Goal: Task Accomplishment & Management: Complete application form

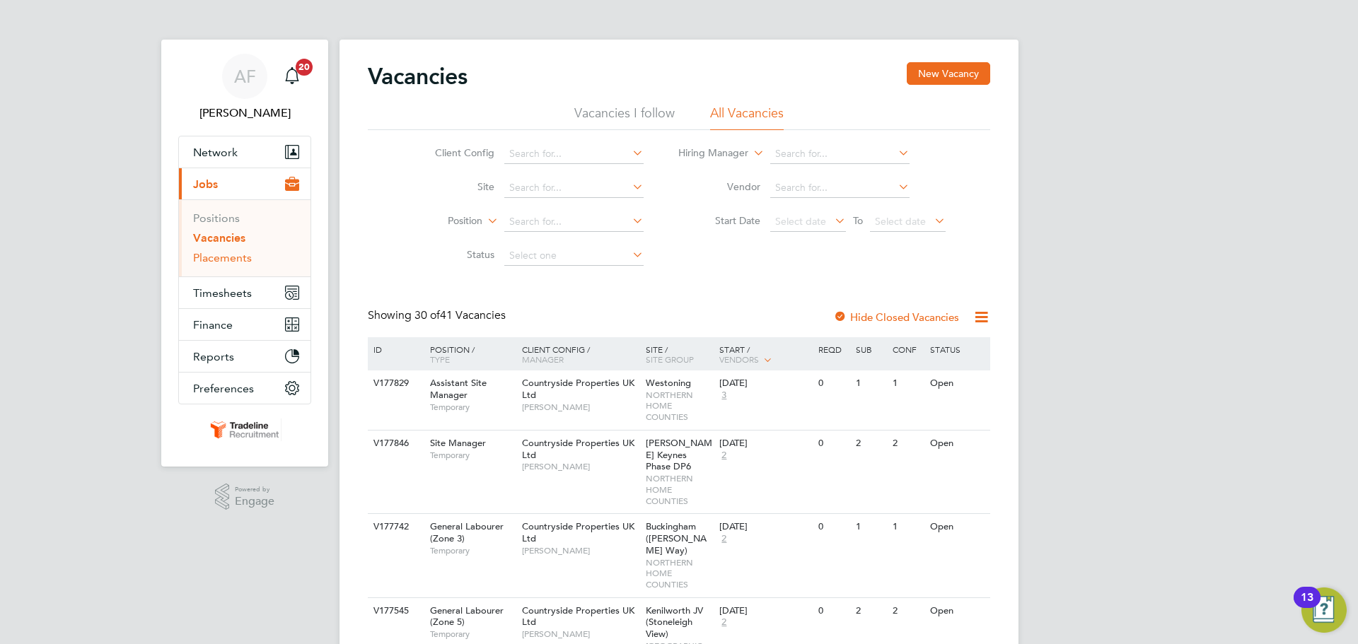
click at [204, 256] on link "Placements" at bounding box center [222, 257] width 59 height 13
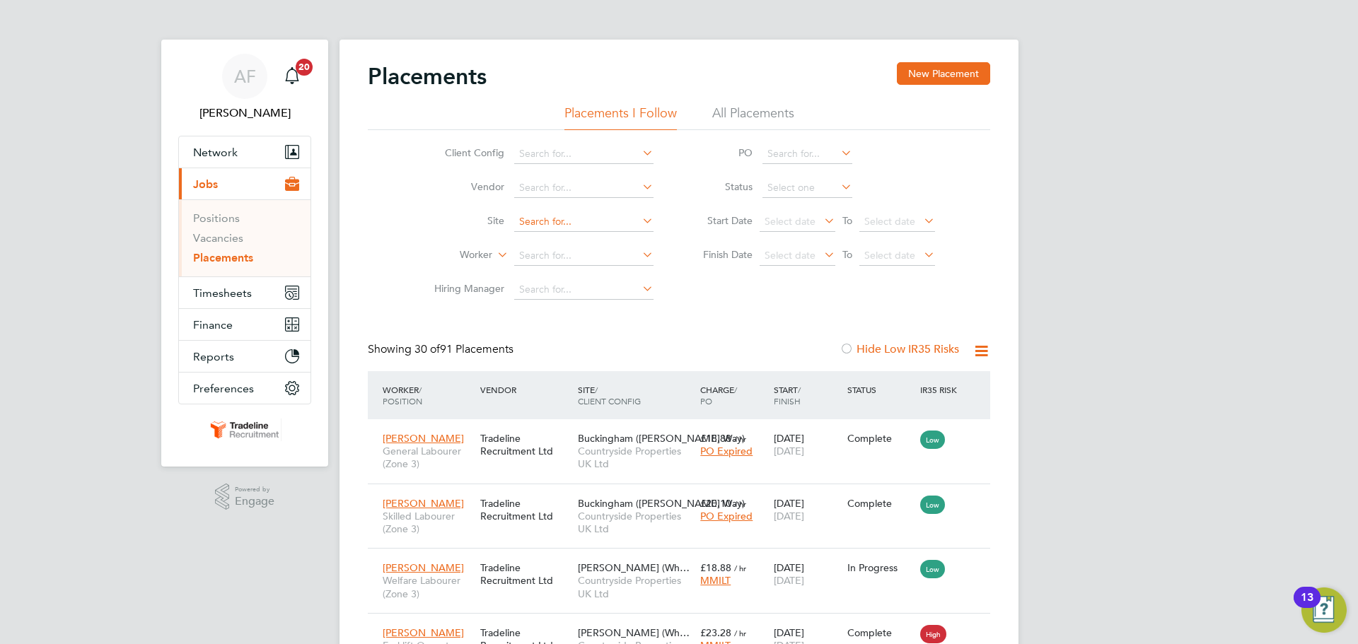
click at [582, 230] on input at bounding box center [583, 222] width 139 height 20
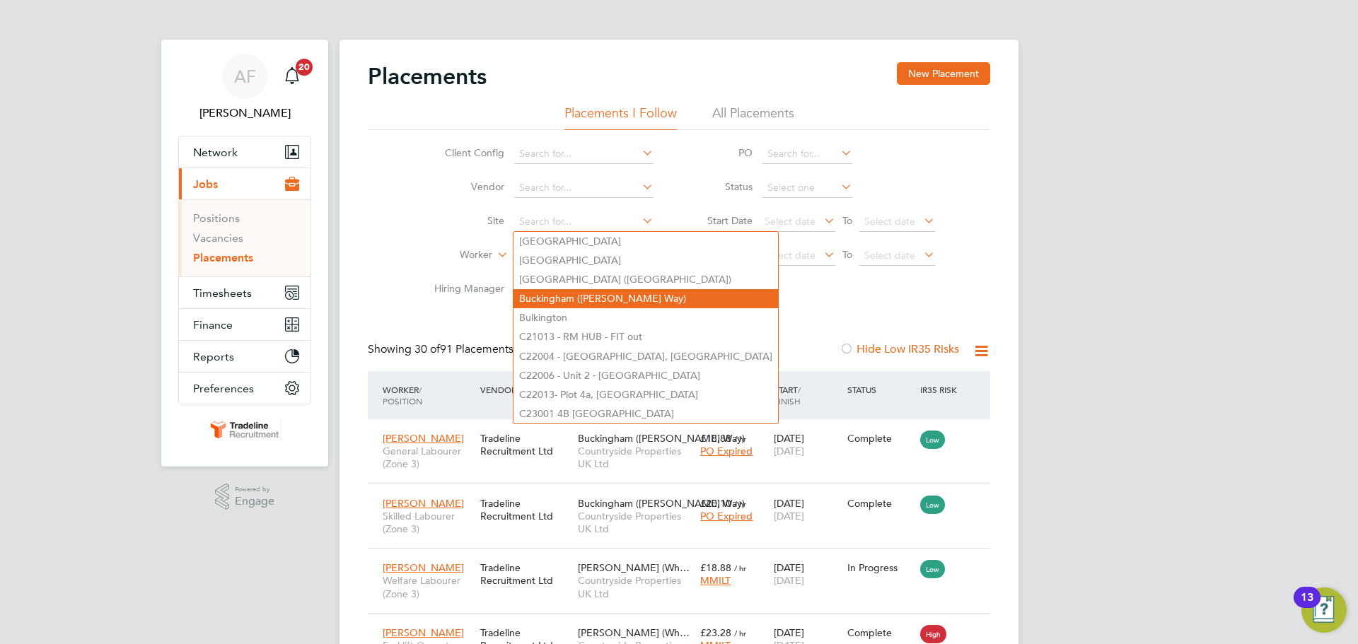
click at [562, 299] on li "Buckingham ([PERSON_NAME] Way)" at bounding box center [646, 298] width 265 height 19
type input "Buckingham ([PERSON_NAME] Way)"
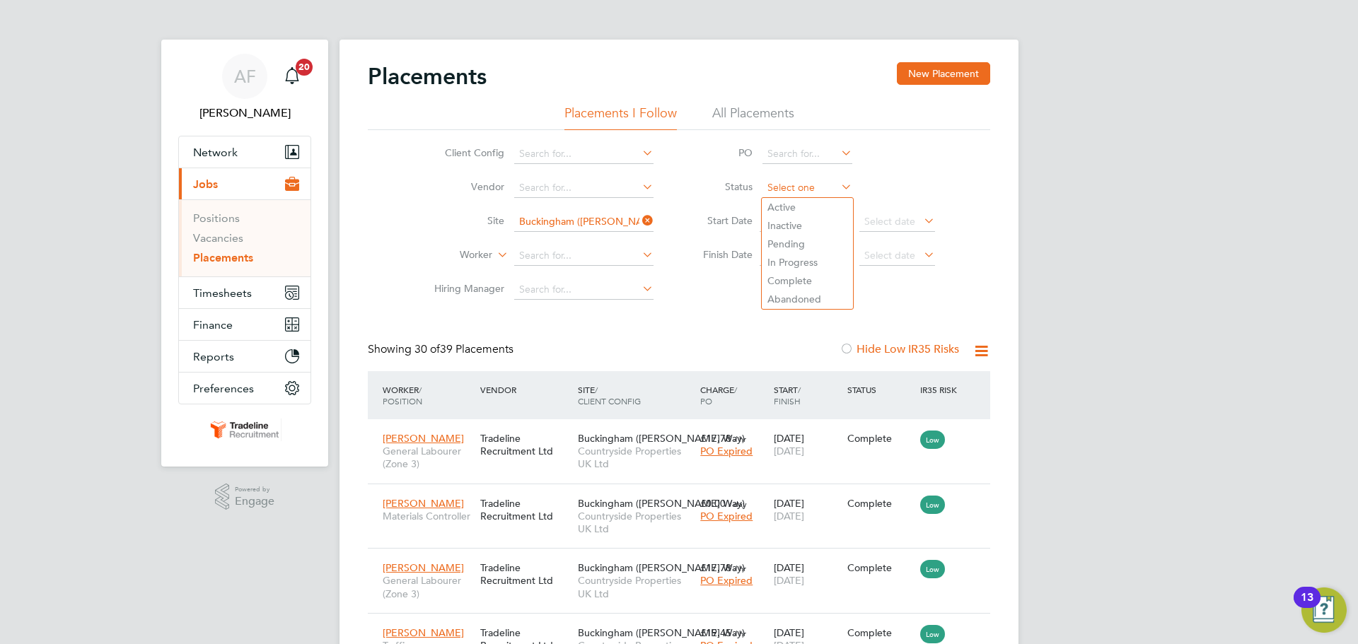
click at [775, 193] on input at bounding box center [808, 188] width 90 height 20
click at [787, 208] on li "Active" at bounding box center [807, 207] width 91 height 18
type input "Active"
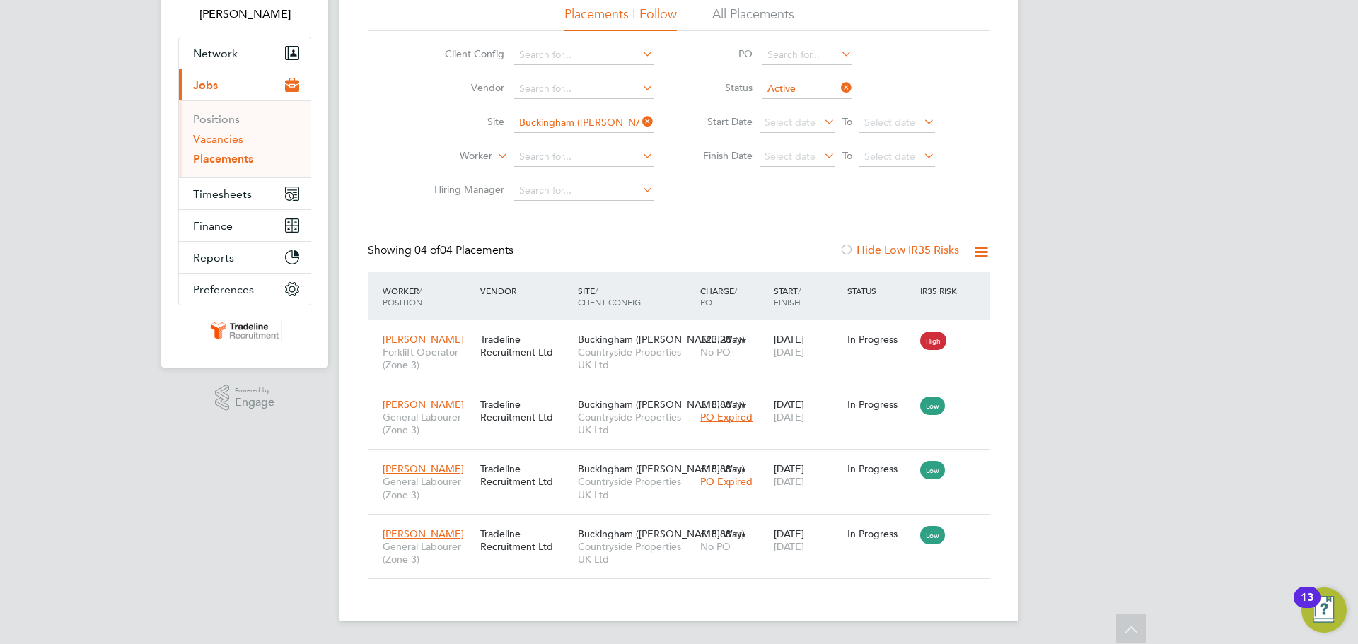
click at [228, 141] on link "Vacancies" at bounding box center [218, 138] width 50 height 13
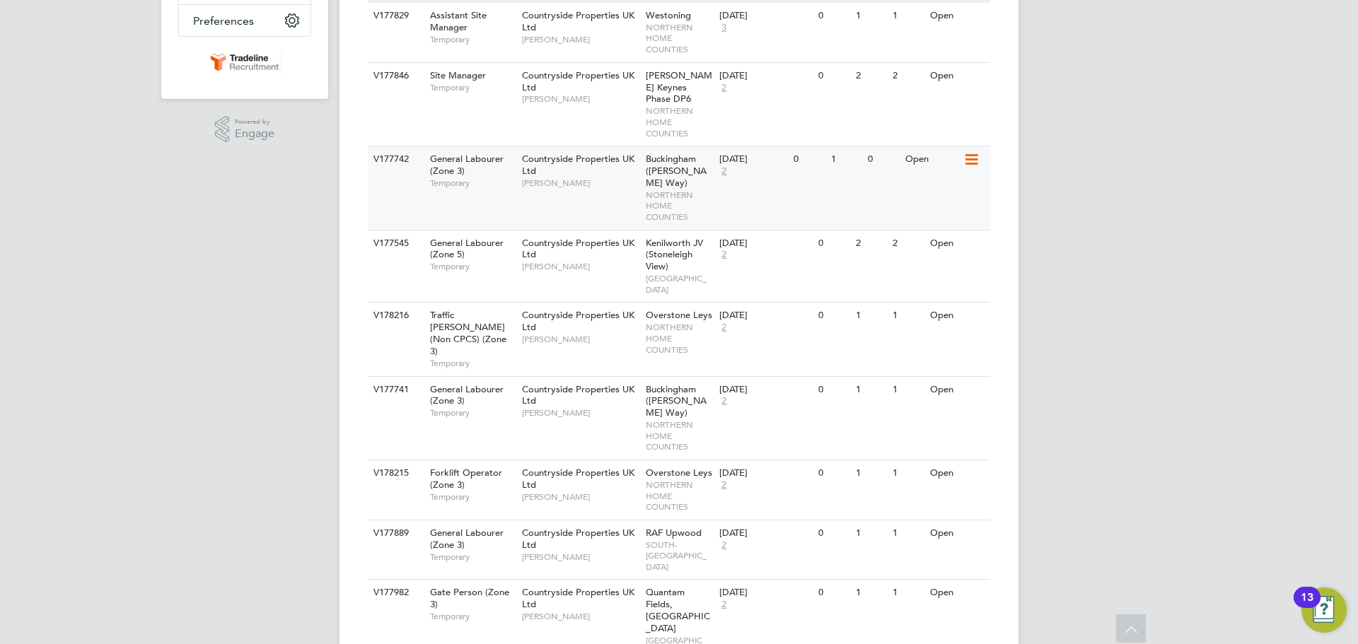
scroll to position [141, 0]
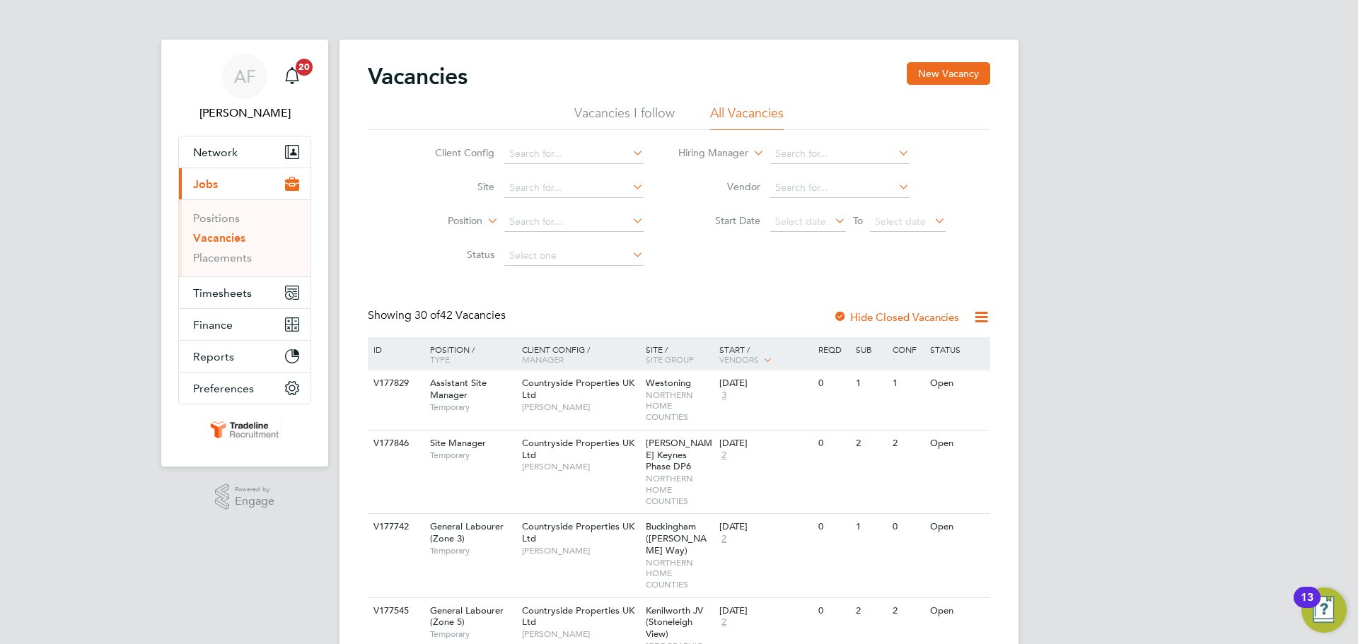
click at [218, 238] on link "Vacancies" at bounding box center [219, 237] width 52 height 13
click at [226, 216] on link "Positions" at bounding box center [216, 217] width 47 height 13
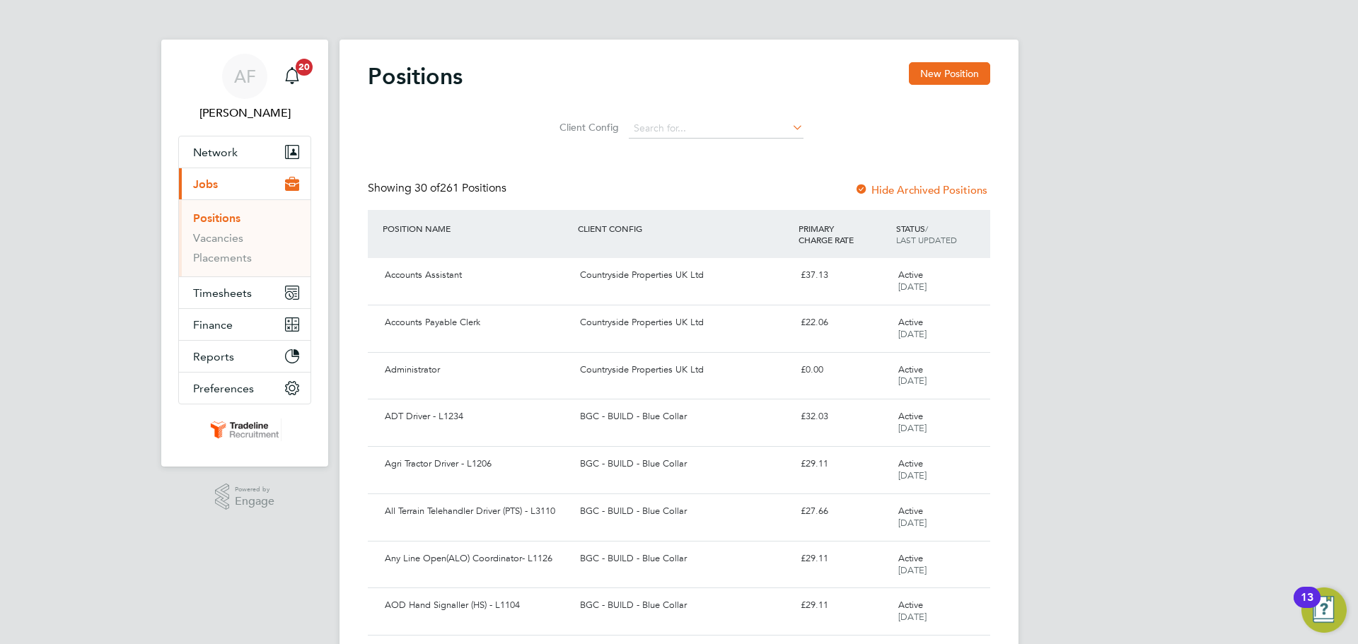
click at [224, 230] on li "Positions" at bounding box center [246, 221] width 106 height 20
click at [226, 245] on li "Vacancies" at bounding box center [246, 241] width 106 height 20
click at [226, 238] on link "Vacancies" at bounding box center [218, 237] width 50 height 13
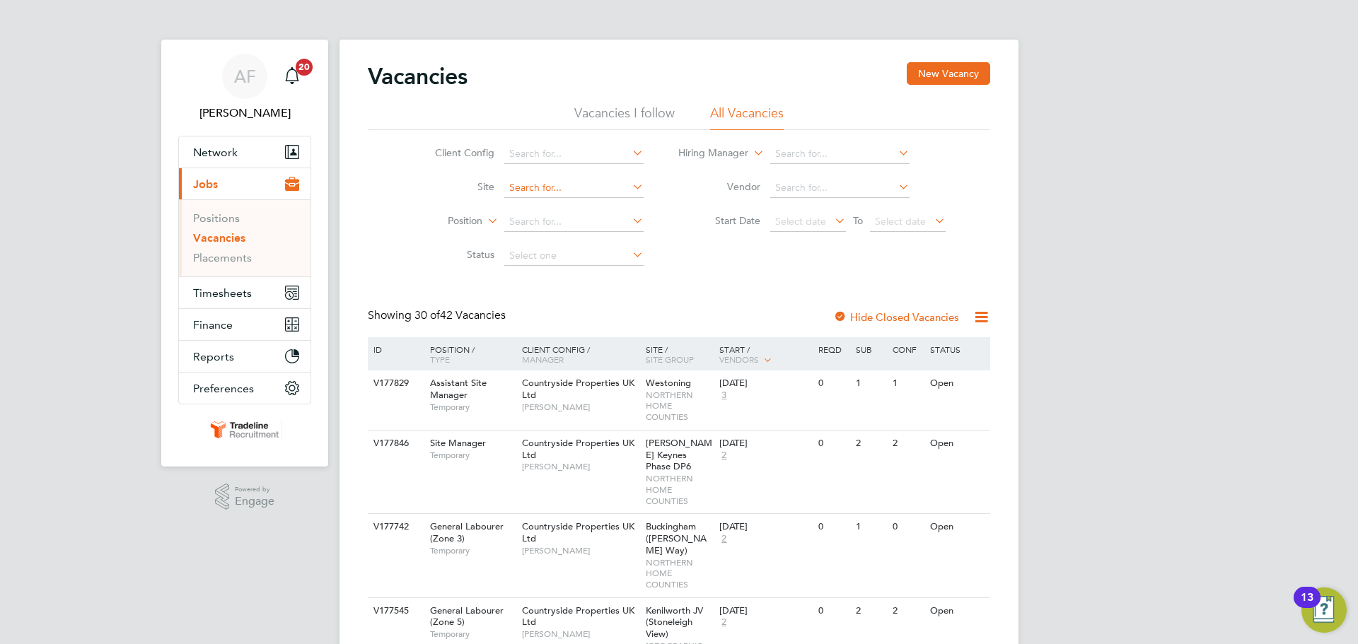
click at [547, 186] on input at bounding box center [573, 188] width 139 height 20
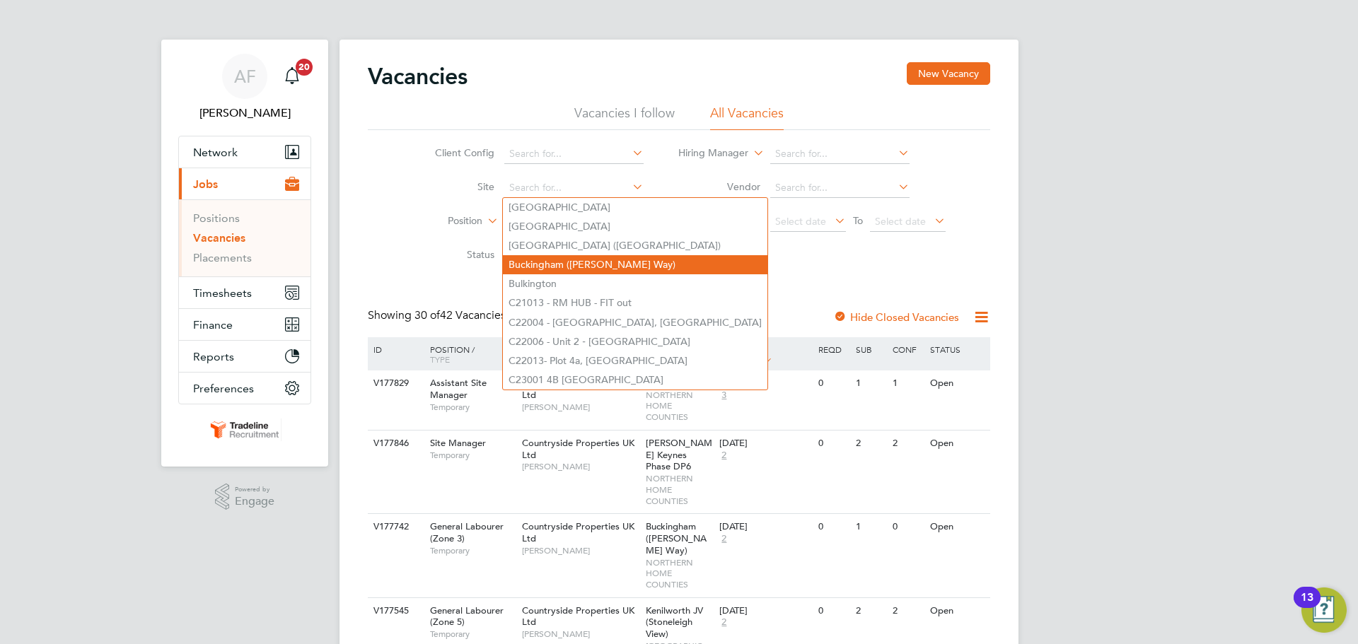
click at [546, 256] on li "Buckingham ([PERSON_NAME] Way)" at bounding box center [635, 264] width 265 height 19
type input "Buckingham ([PERSON_NAME] Way)"
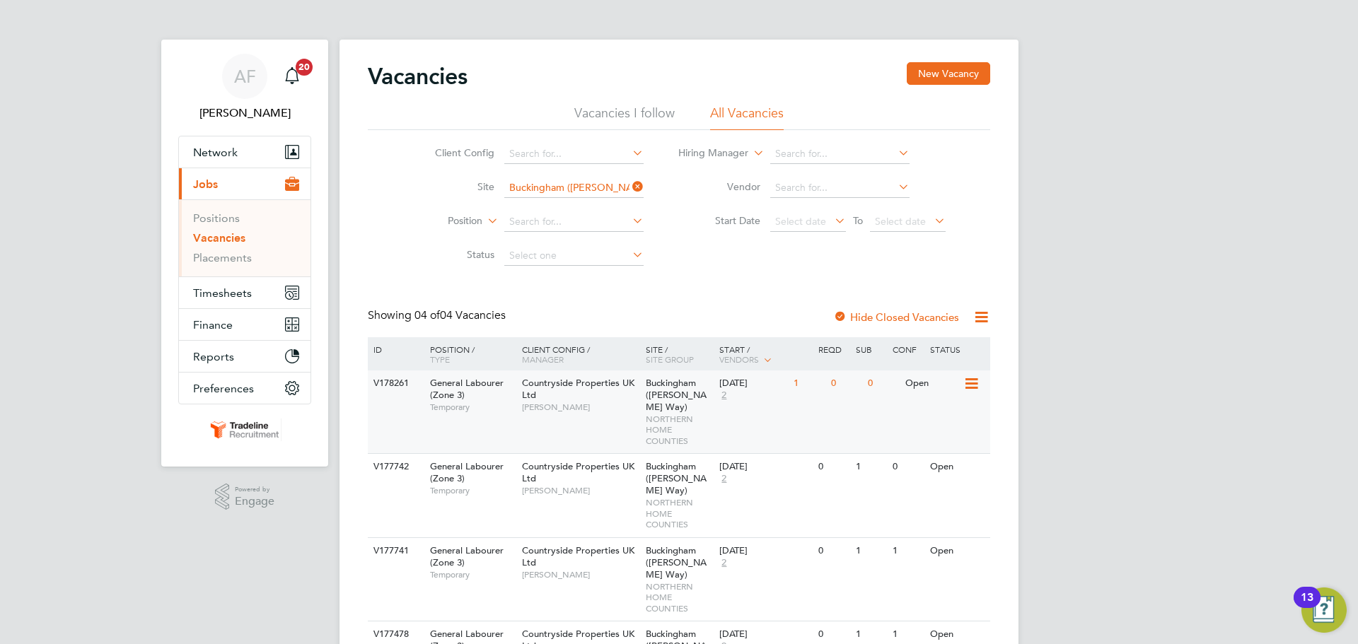
click at [808, 409] on div "V178261 General Labourer (Zone 3) Temporary Countryside Properties UK Ltd Craig…" at bounding box center [679, 412] width 622 height 83
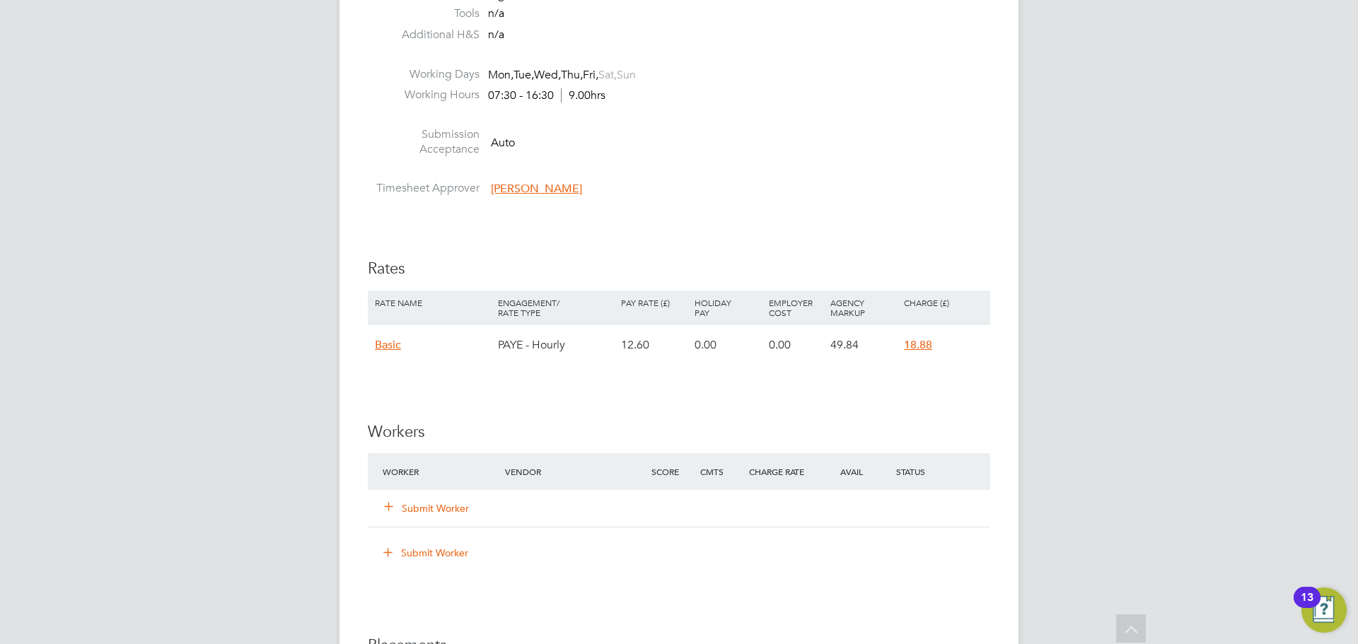
scroll to position [849, 0]
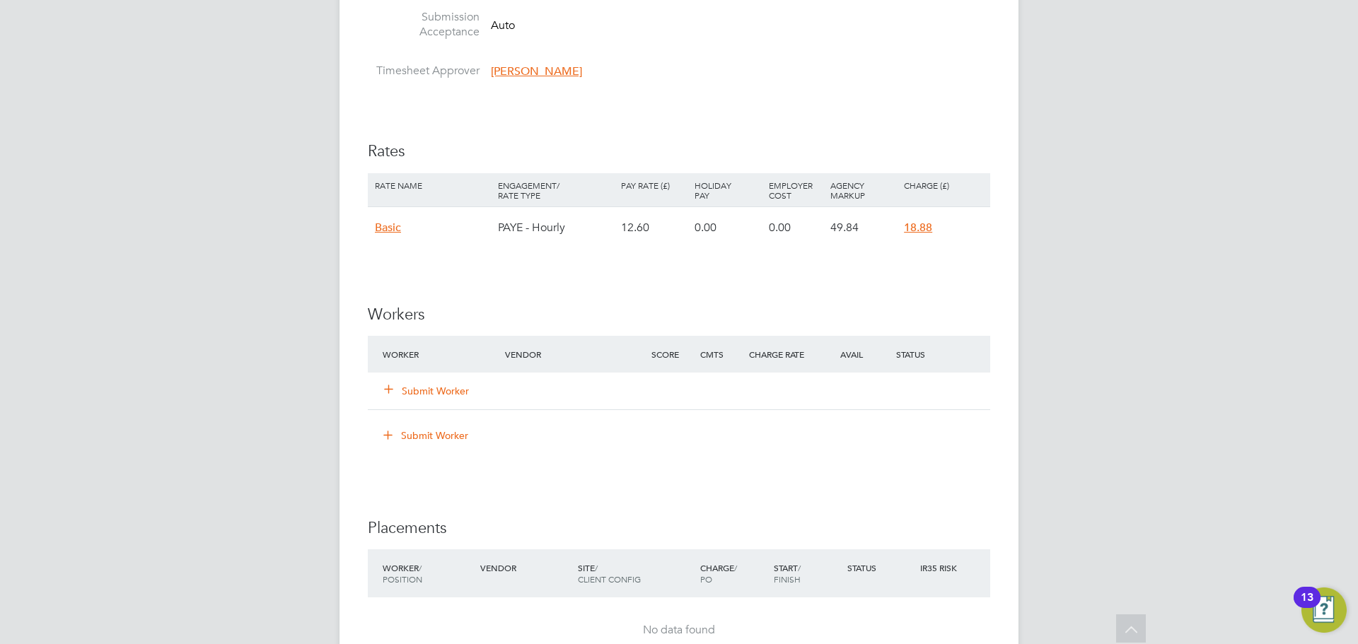
click at [431, 392] on button "Submit Worker" at bounding box center [427, 391] width 85 height 14
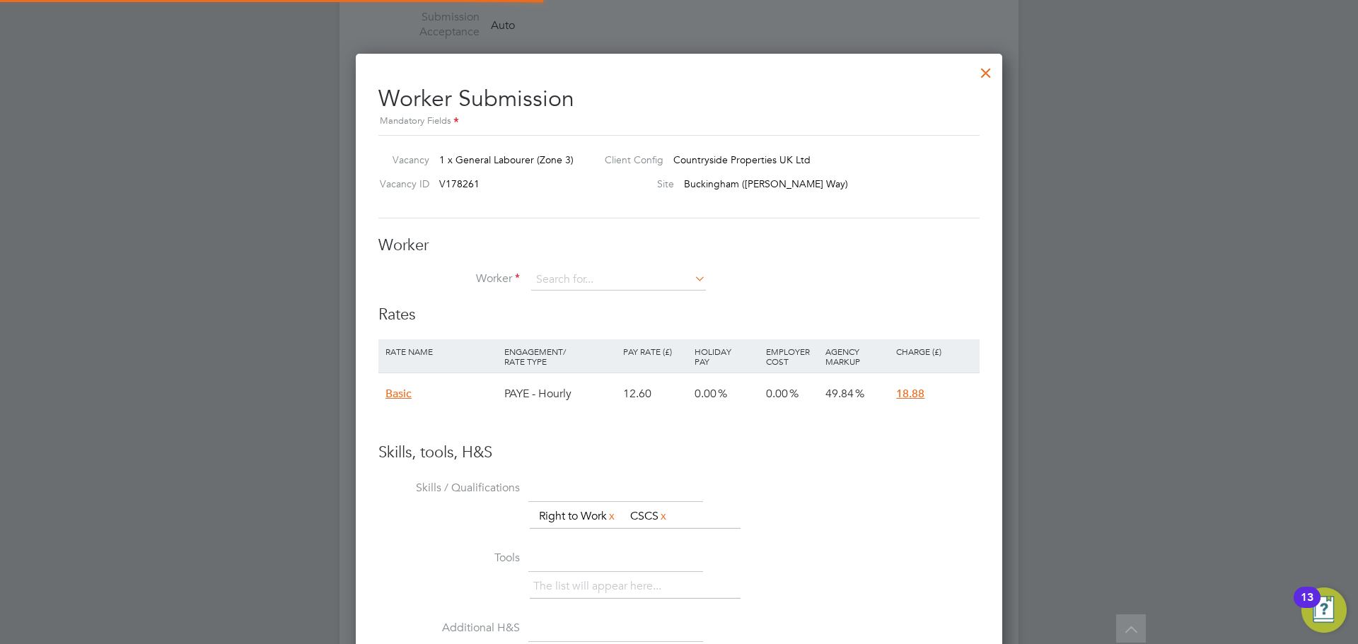
scroll to position [21, 368]
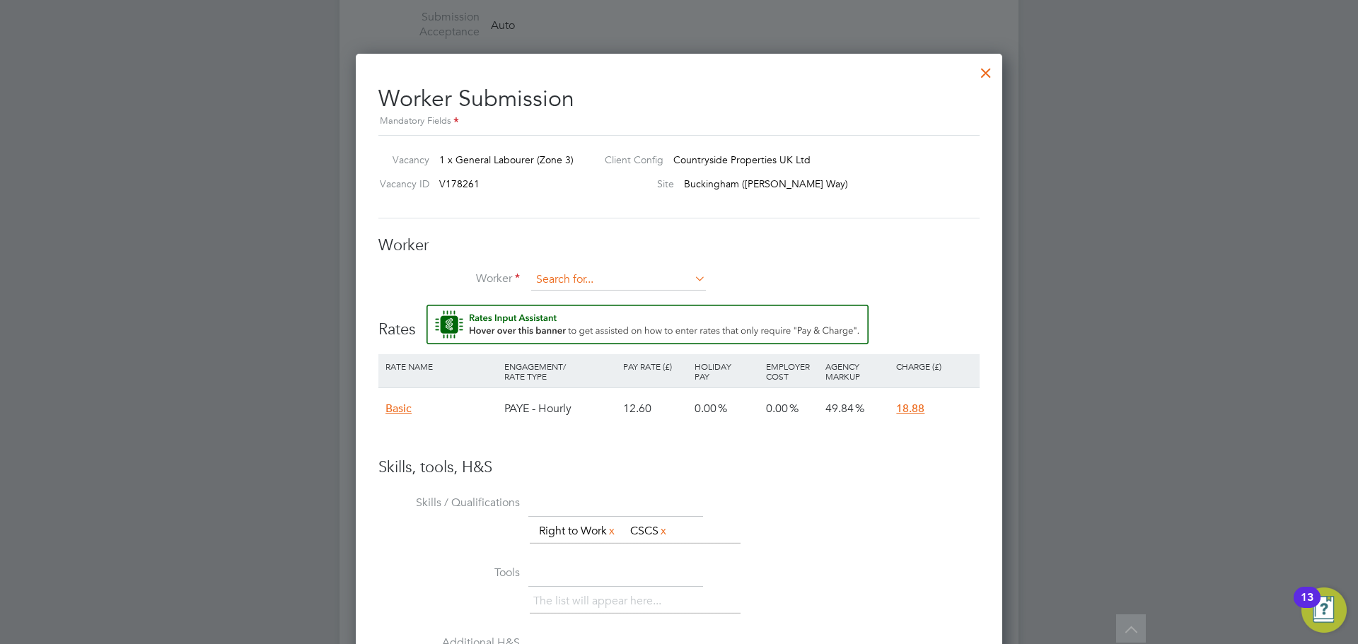
click at [585, 281] on input at bounding box center [618, 279] width 175 height 21
click at [618, 296] on b "Antwi" at bounding box center [659, 300] width 82 height 12
type input "Filipe Antwi (TLFA01)"
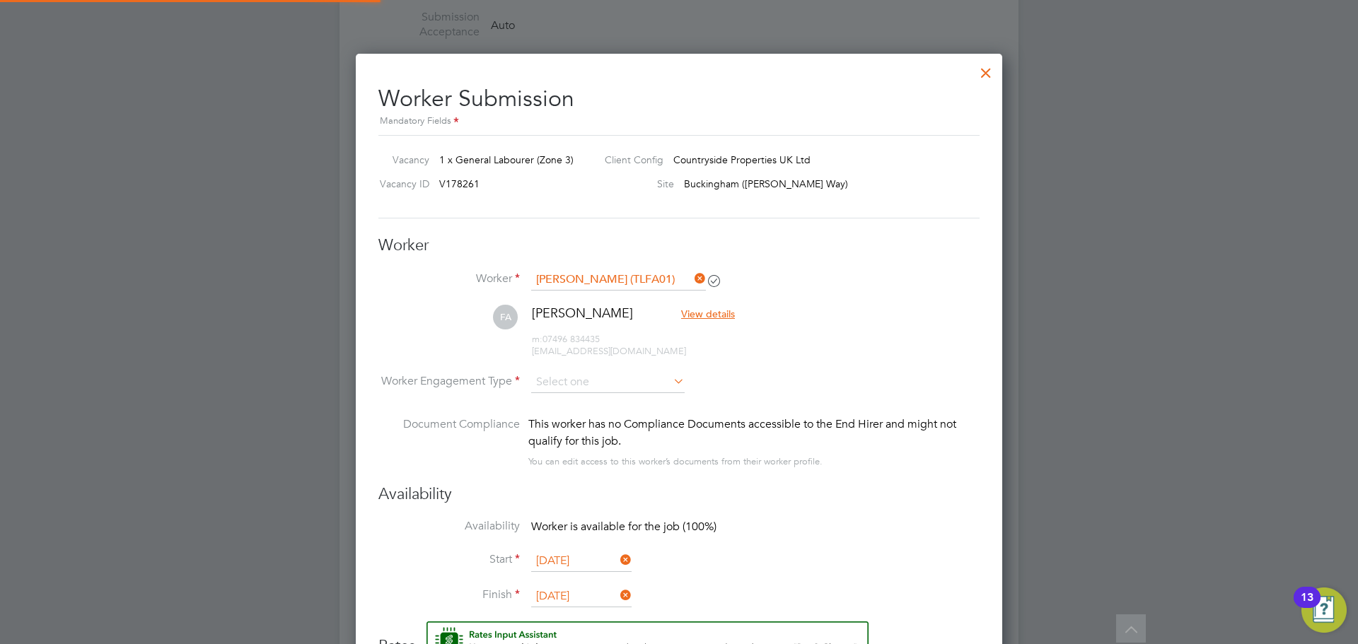
scroll to position [1176, 647]
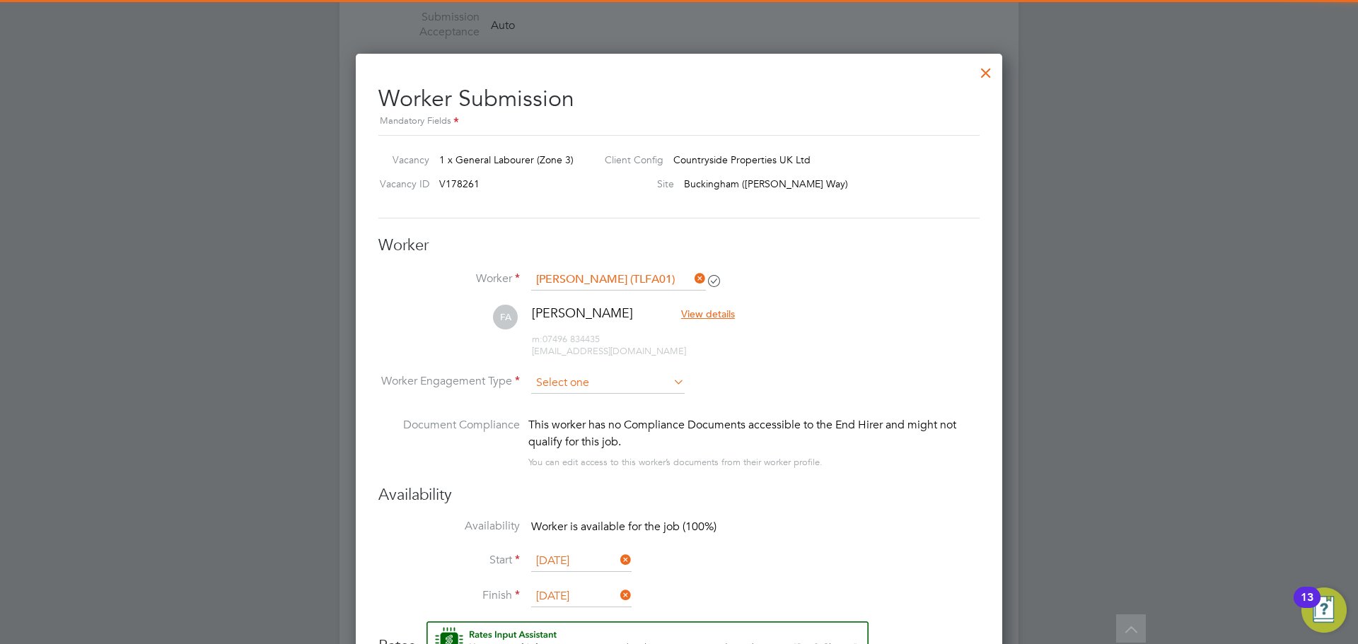
click at [570, 384] on input at bounding box center [607, 383] width 153 height 21
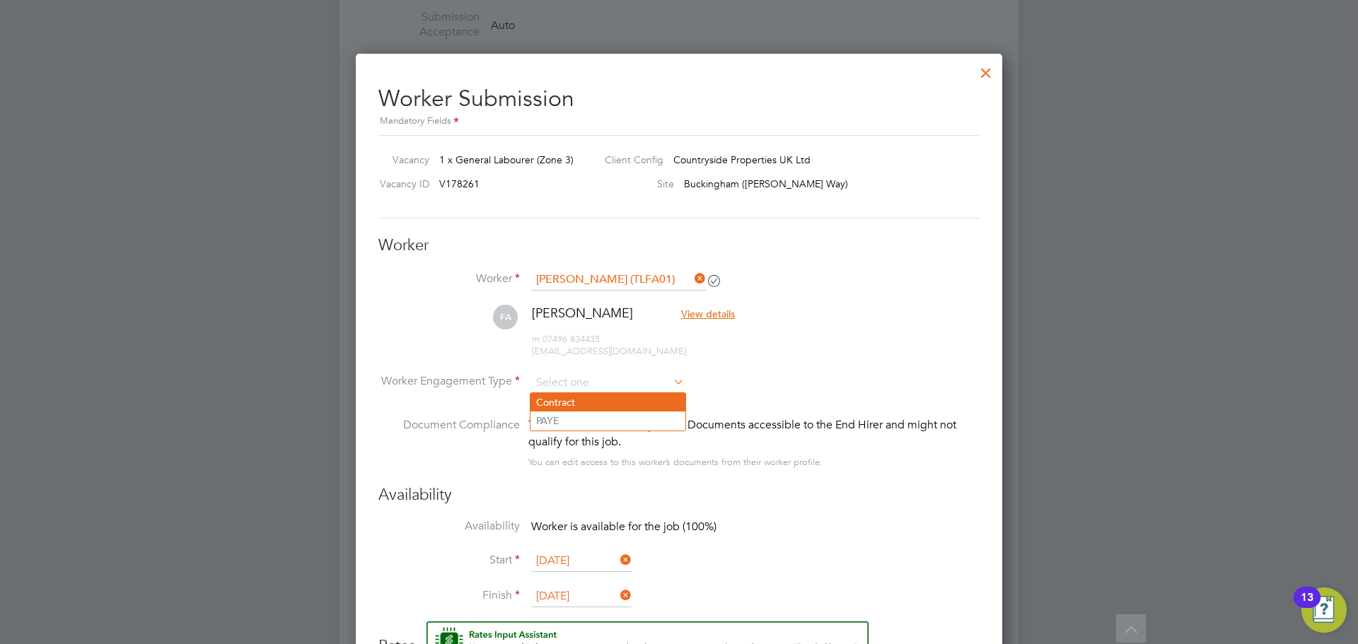
click at [567, 400] on li "Contract" at bounding box center [608, 402] width 155 height 18
type input "Contract"
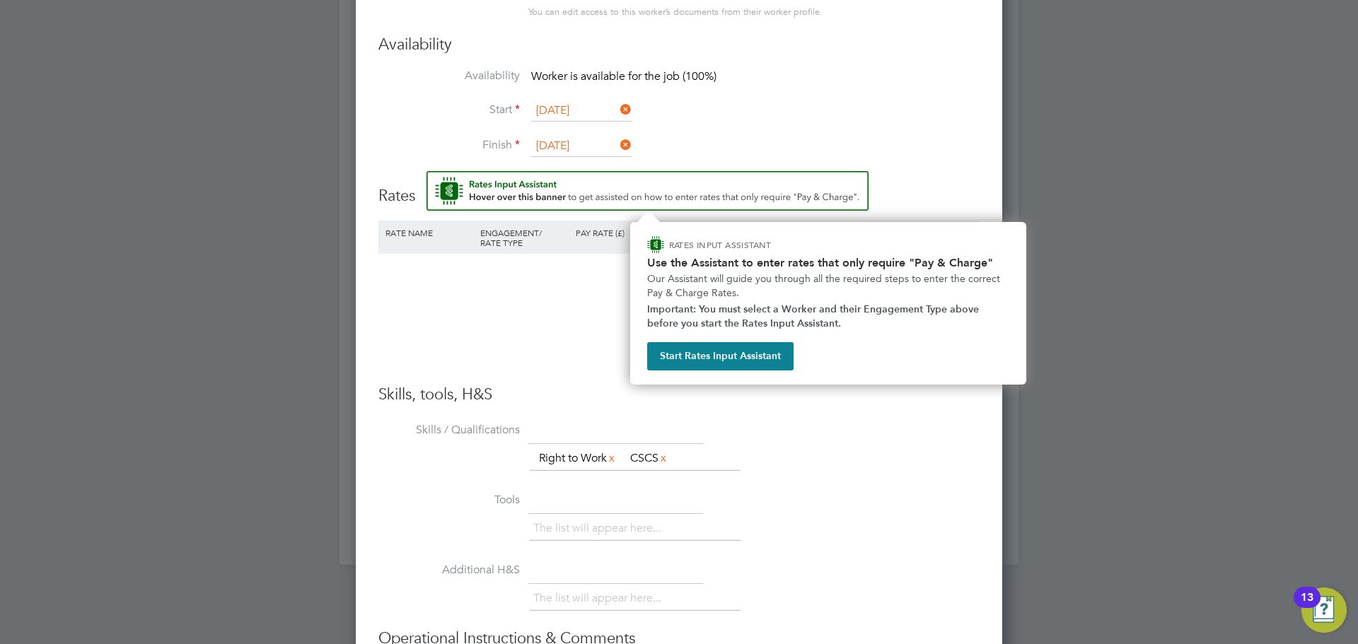
scroll to position [1344, 0]
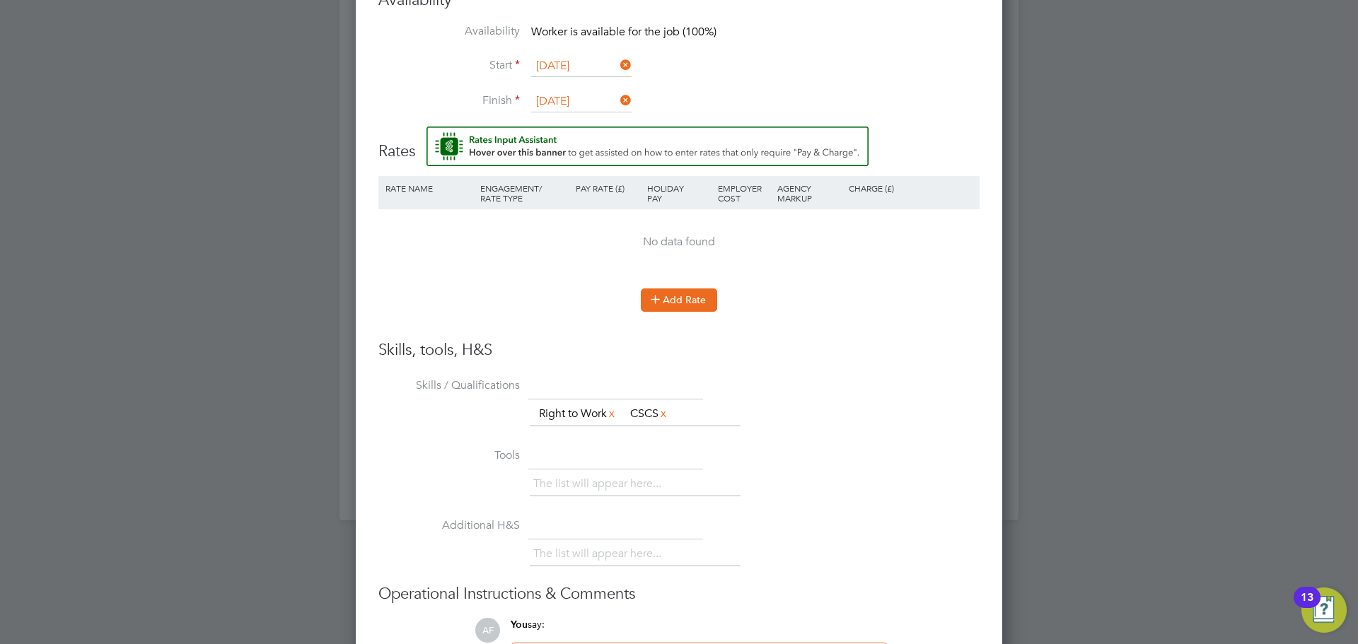
click at [676, 302] on button "Add Rate" at bounding box center [679, 300] width 76 height 23
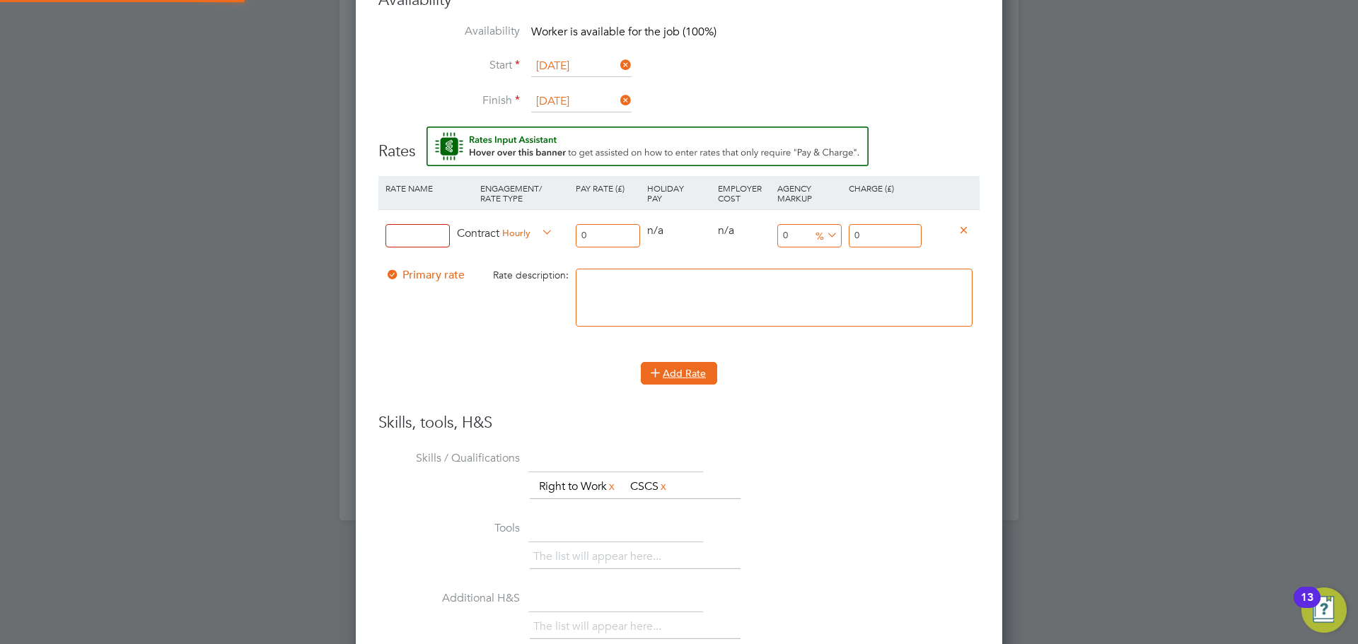
scroll to position [1309, 647]
click at [419, 228] on input at bounding box center [418, 235] width 64 height 23
type input "TL"
click at [599, 236] on input "0" at bounding box center [608, 235] width 64 height 23
drag, startPoint x: 599, startPoint y: 236, endPoint x: 572, endPoint y: 232, distance: 27.8
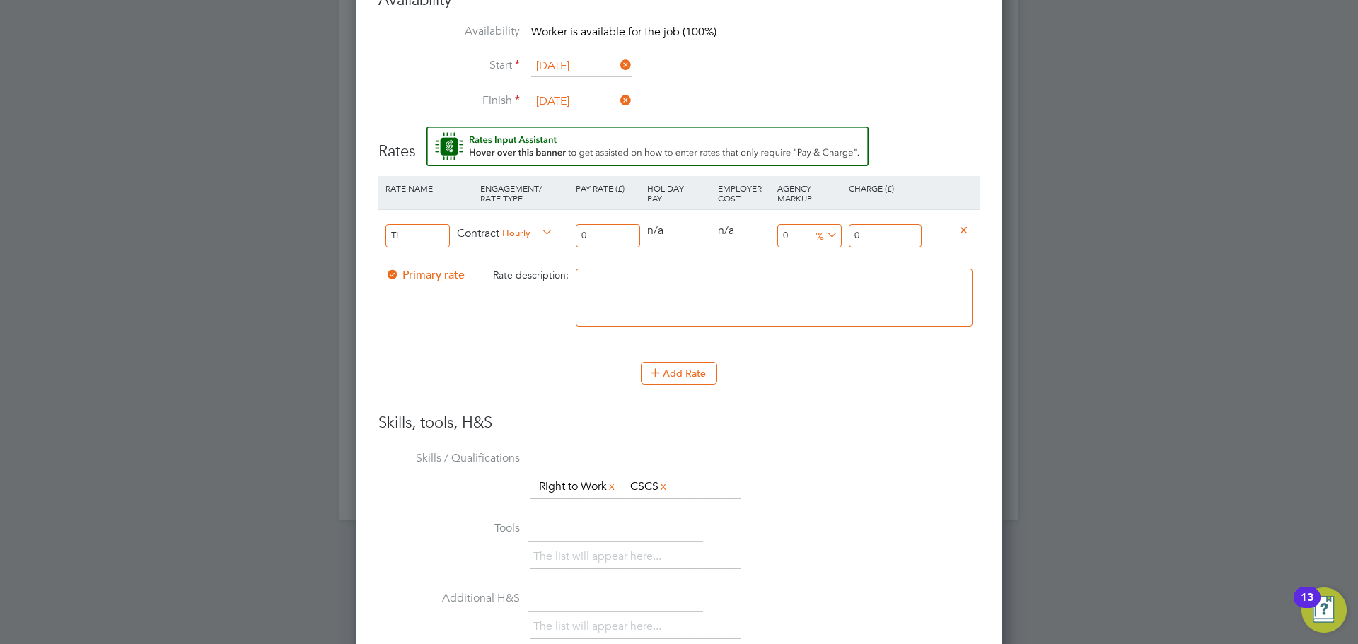
click at [572, 232] on div "0" at bounding box center [607, 236] width 71 height 52
type input "1"
type input "16"
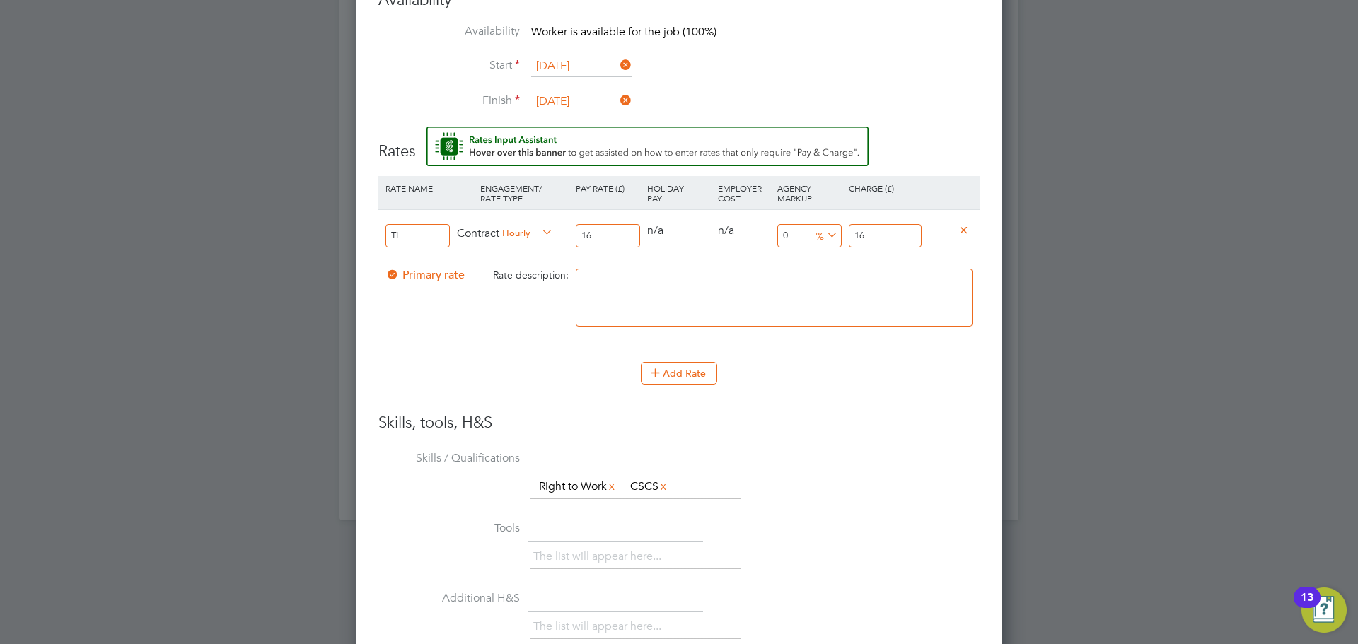
type input "16.5"
type input "16.50"
drag, startPoint x: 878, startPoint y: 233, endPoint x: 821, endPoint y: 228, distance: 56.7
click at [821, 228] on div "TL Contract Hourly 16.50 0 n/a 0 n/a 0 0 % 16.5" at bounding box center [678, 235] width 601 height 52
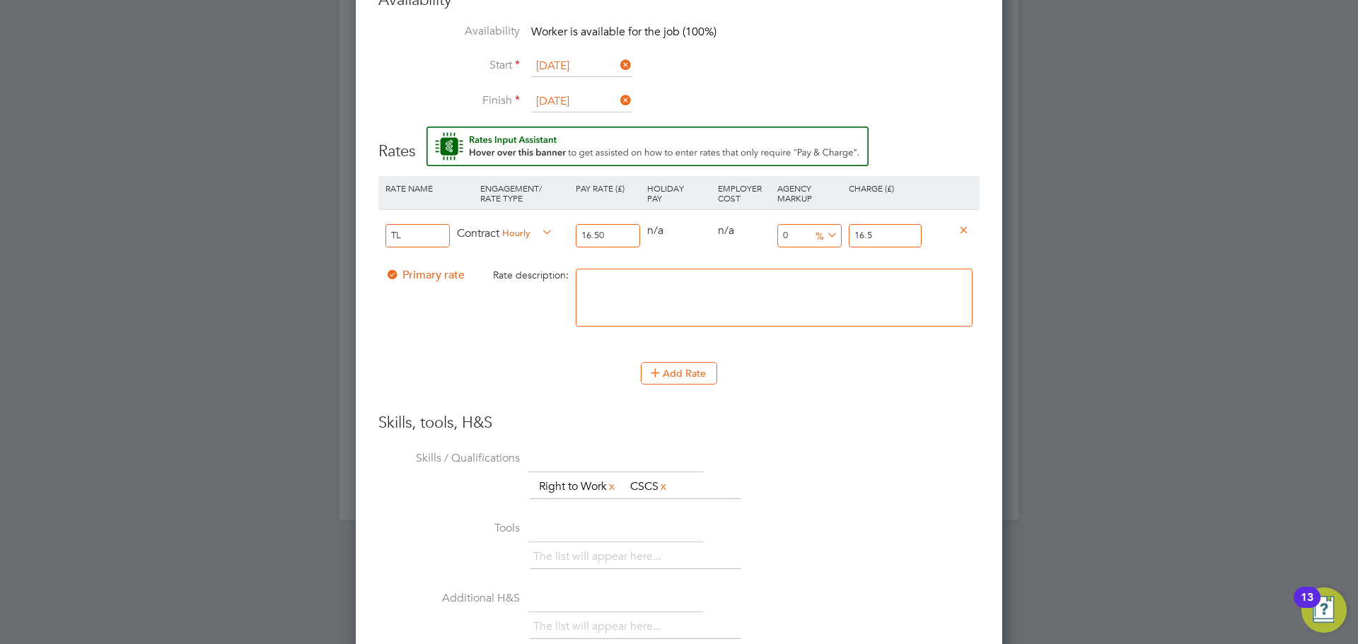
type input "-93.93939393939394"
type input "1"
type input "9.090909090909092"
type input "18"
type input "13.93939393939394"
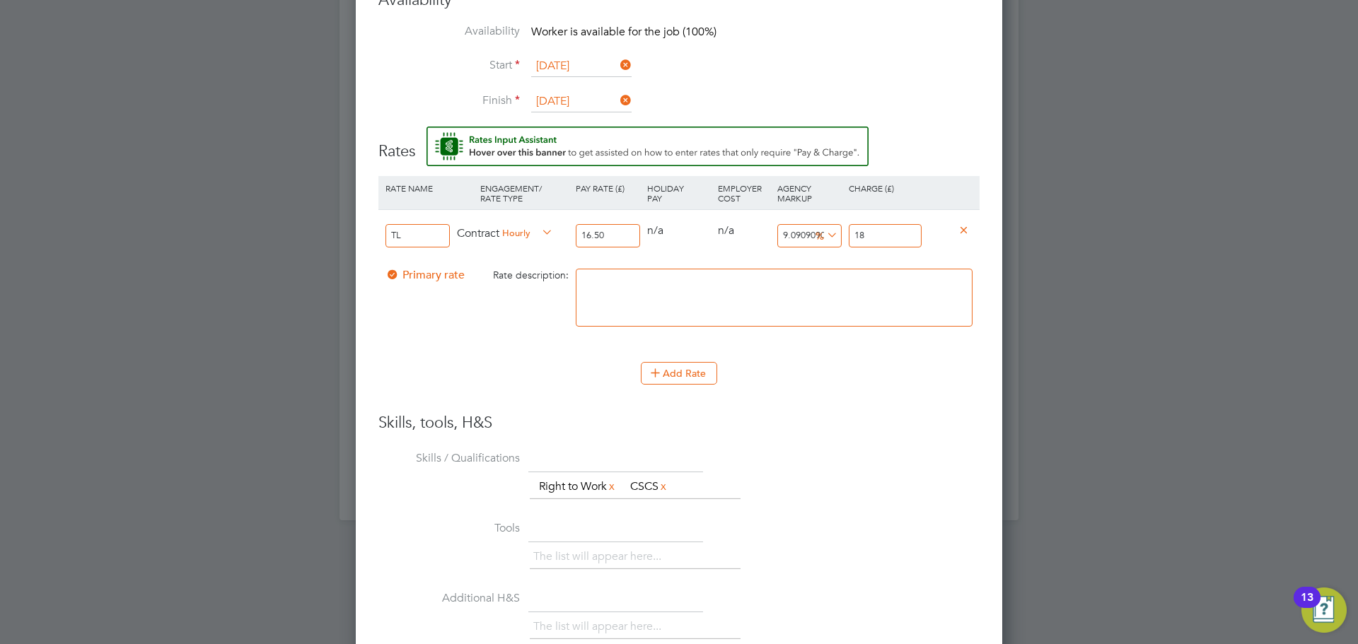
type input "18.8"
type input "14.424242424242424"
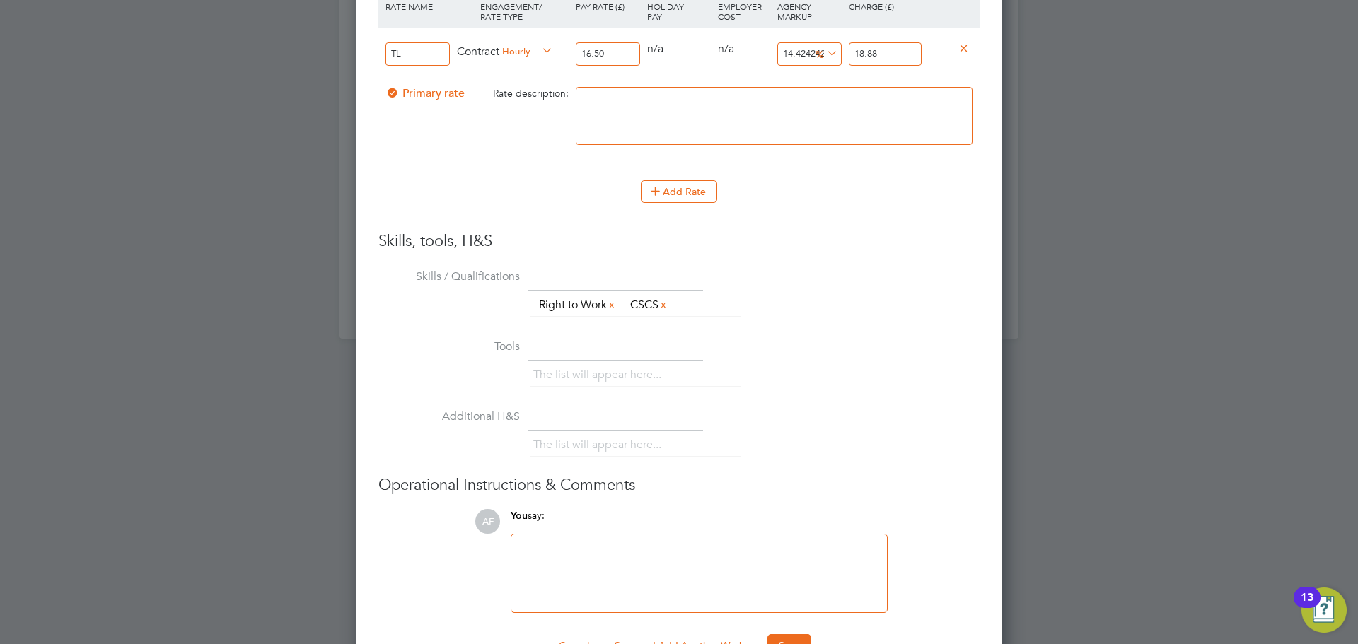
scroll to position [1567, 0]
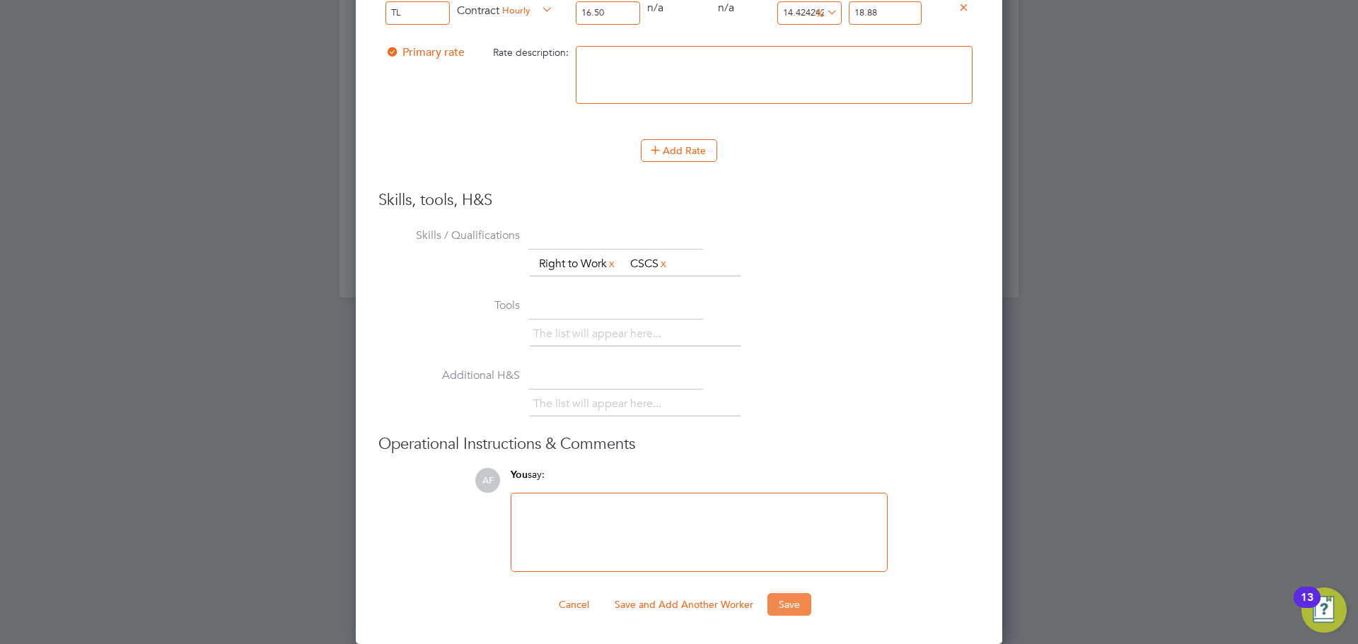
type input "18.88"
click at [797, 601] on button "Save" at bounding box center [789, 604] width 44 height 23
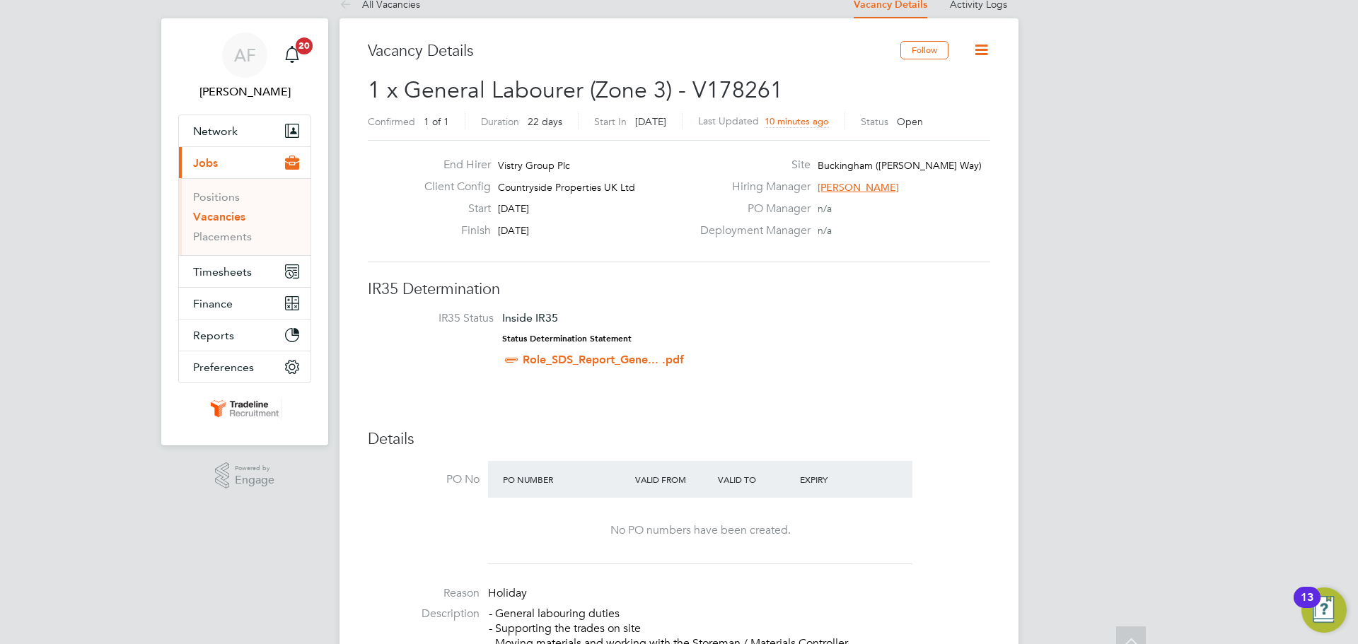
scroll to position [0, 0]
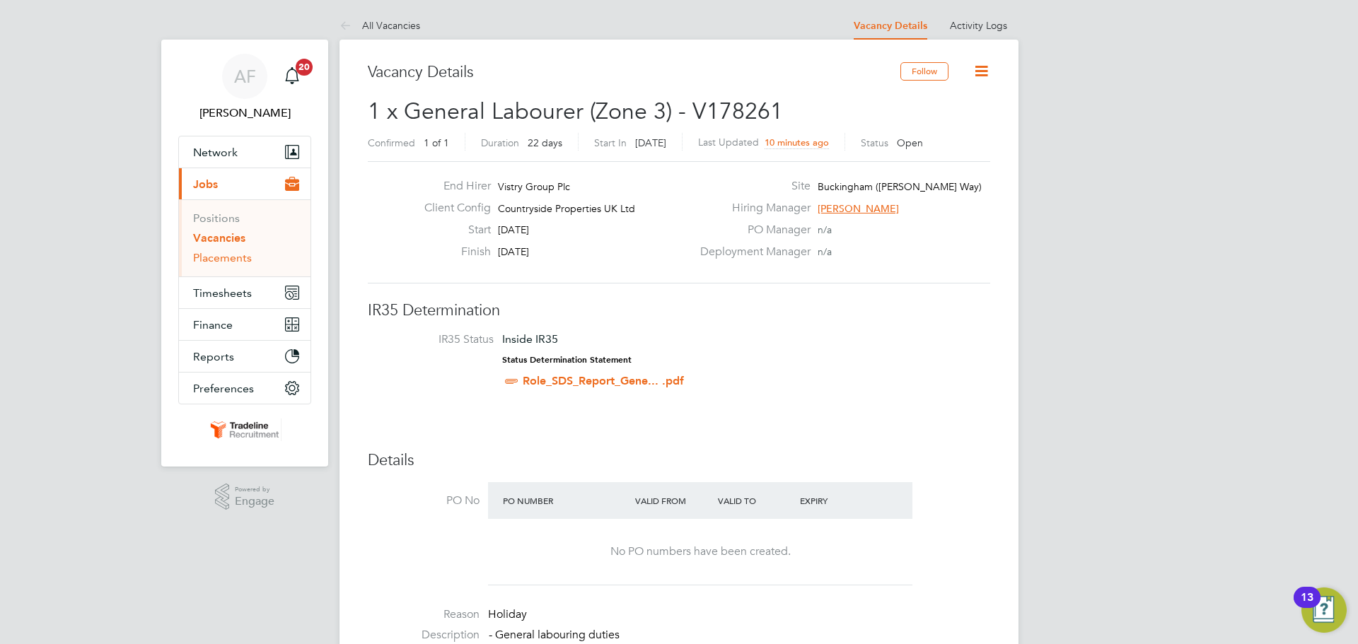
click at [228, 255] on link "Placements" at bounding box center [222, 257] width 59 height 13
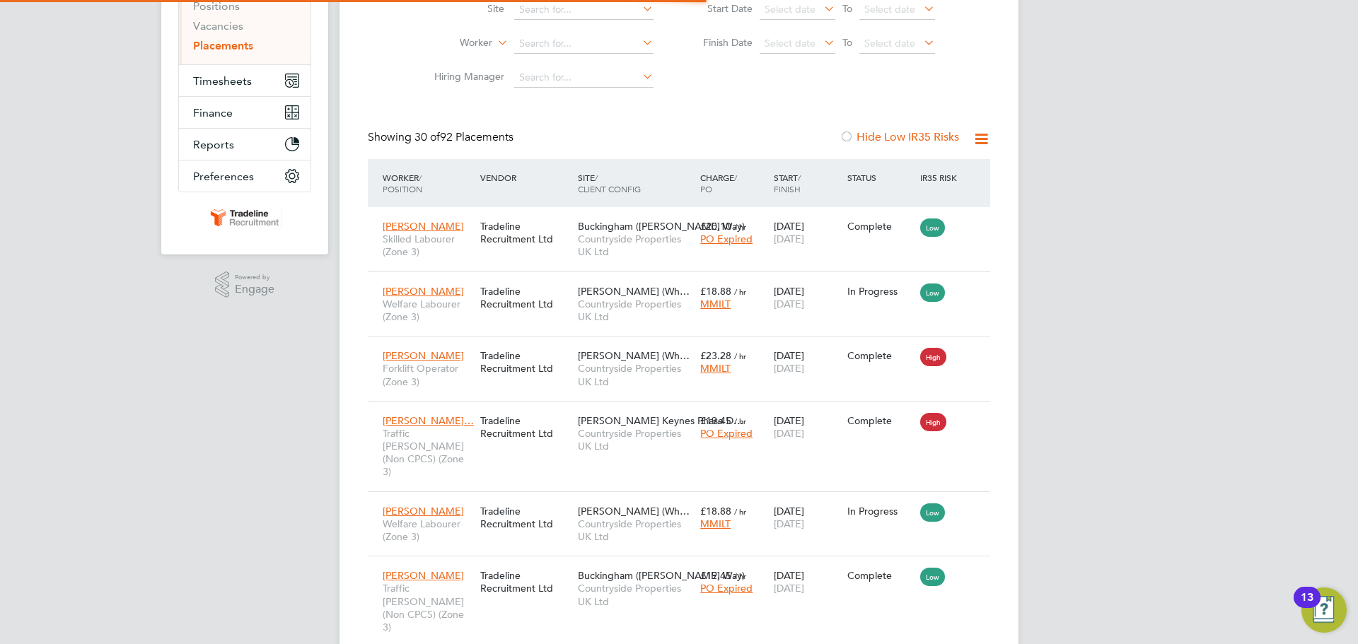
scroll to position [7, 7]
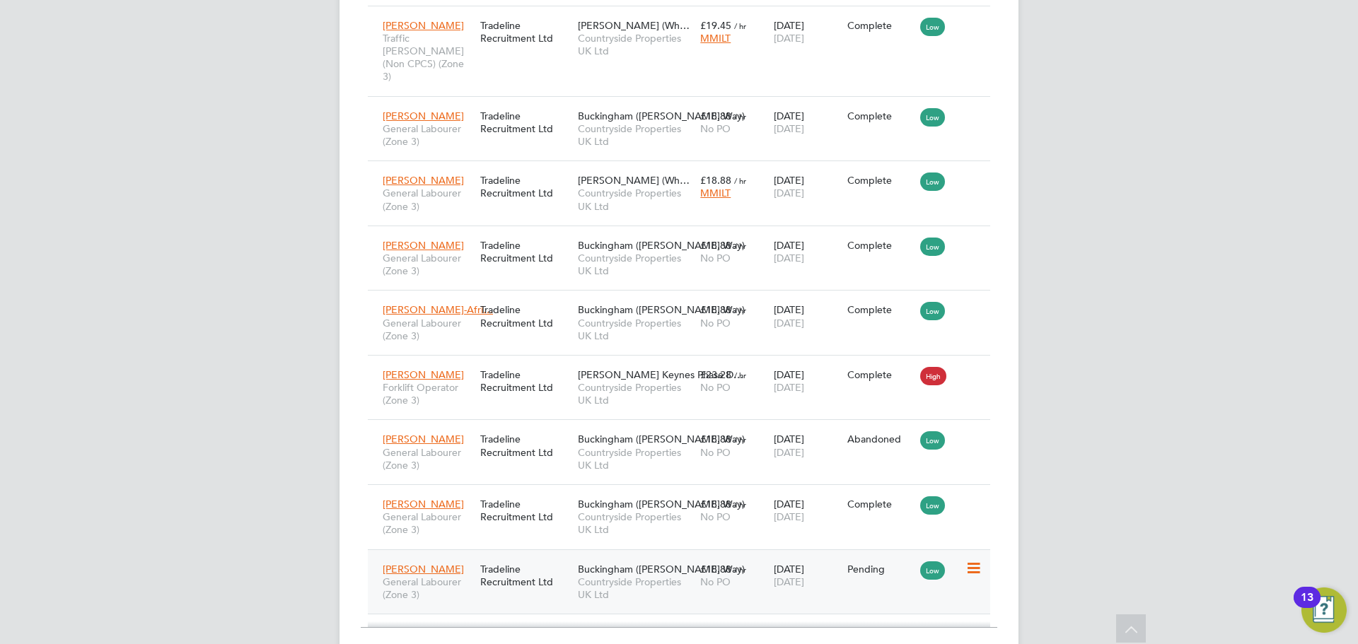
click at [972, 560] on icon at bounding box center [973, 568] width 14 height 17
click at [902, 576] on li "Start" at bounding box center [930, 580] width 100 height 20
type input "[PERSON_NAME]"
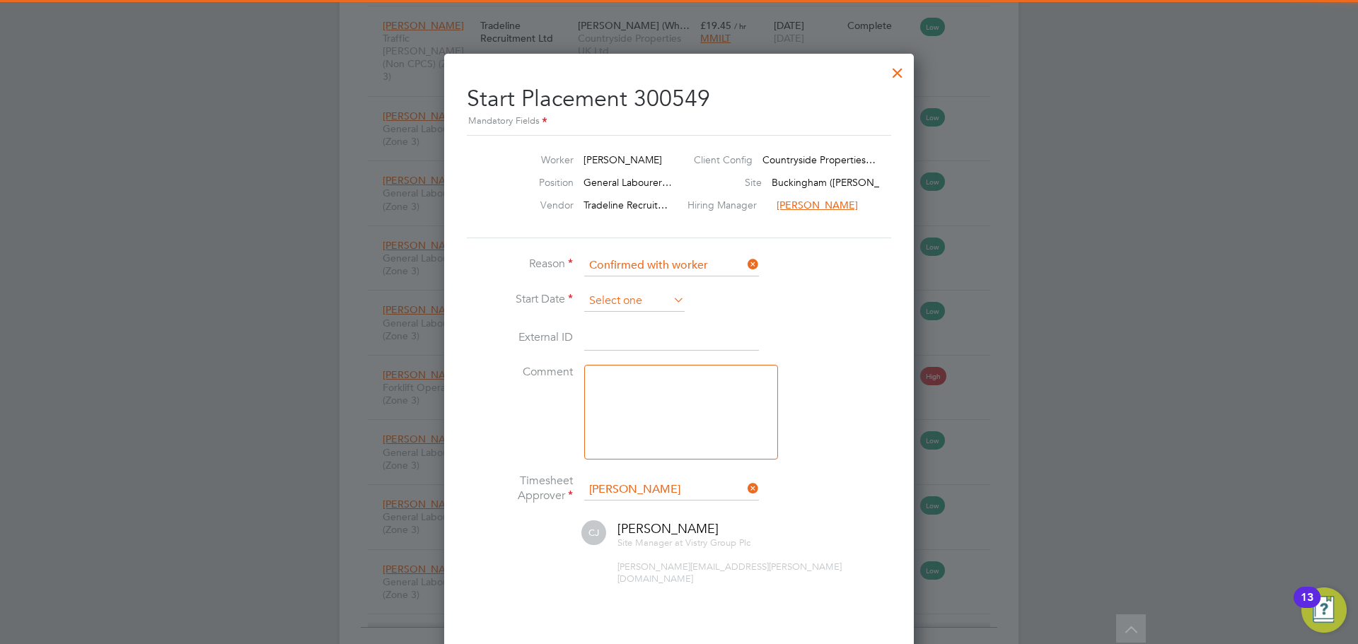
click at [642, 301] on input at bounding box center [634, 301] width 100 height 21
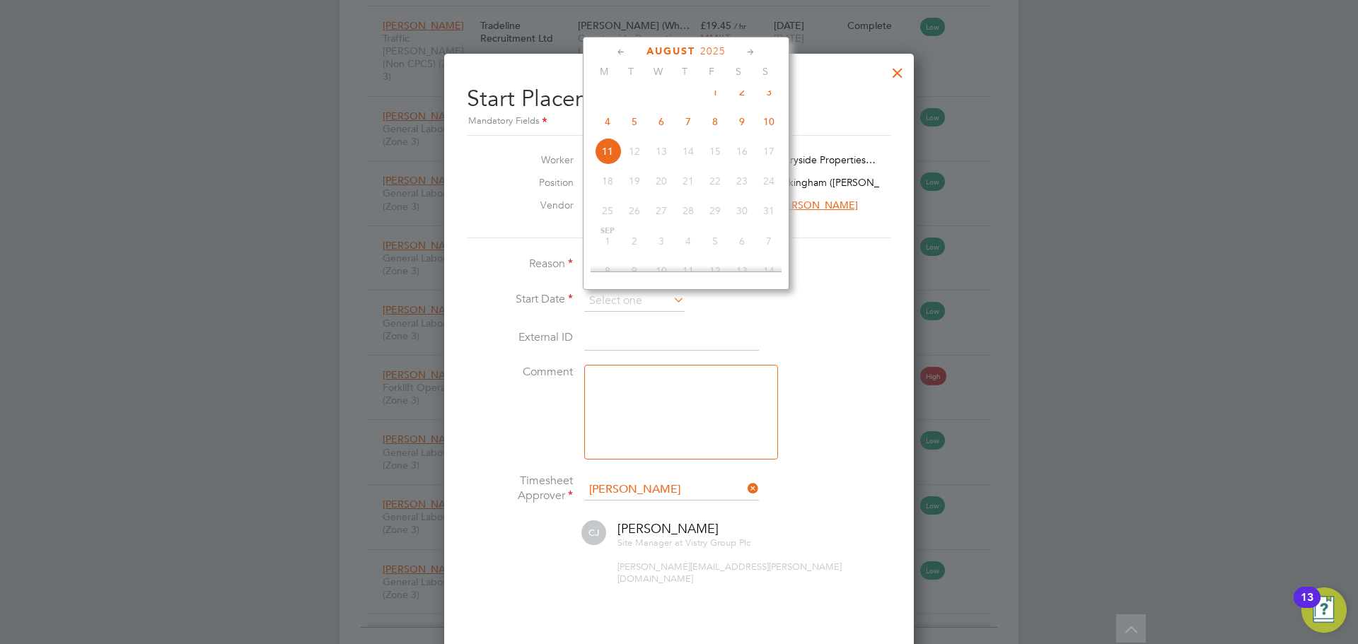
click at [717, 127] on span "8" at bounding box center [715, 121] width 27 height 27
type input "[DATE]"
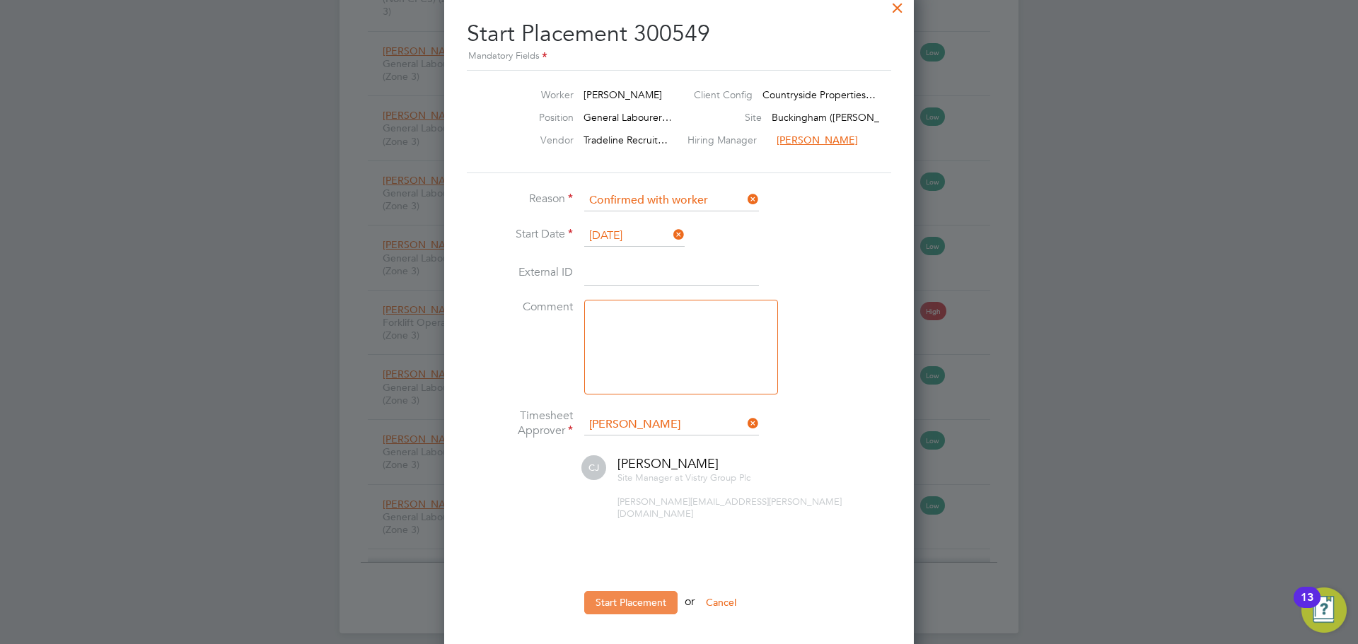
click at [659, 591] on button "Start Placement" at bounding box center [630, 602] width 93 height 23
